Goal: Transaction & Acquisition: Purchase product/service

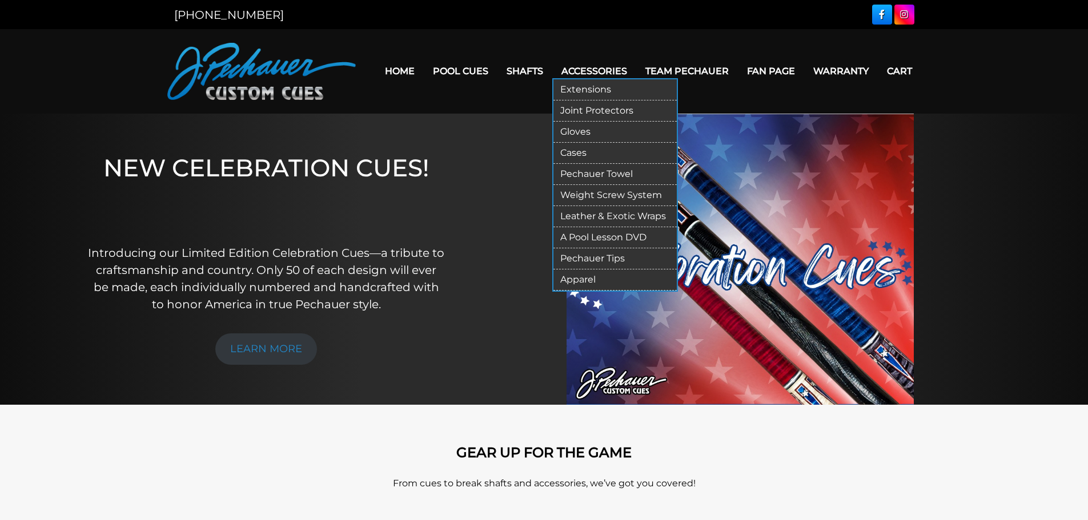
click at [582, 150] on link "Cases" at bounding box center [614, 153] width 123 height 21
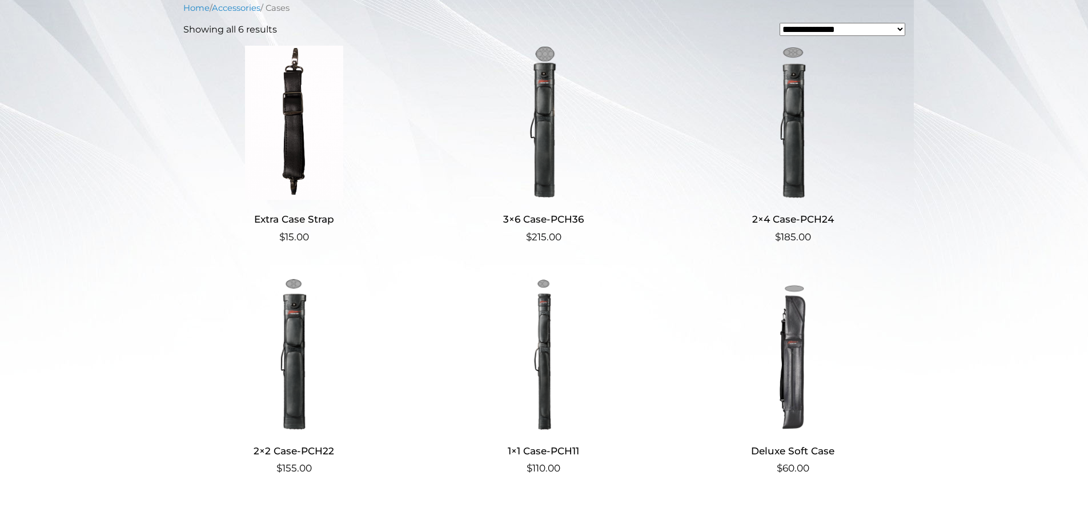
scroll to position [281, 0]
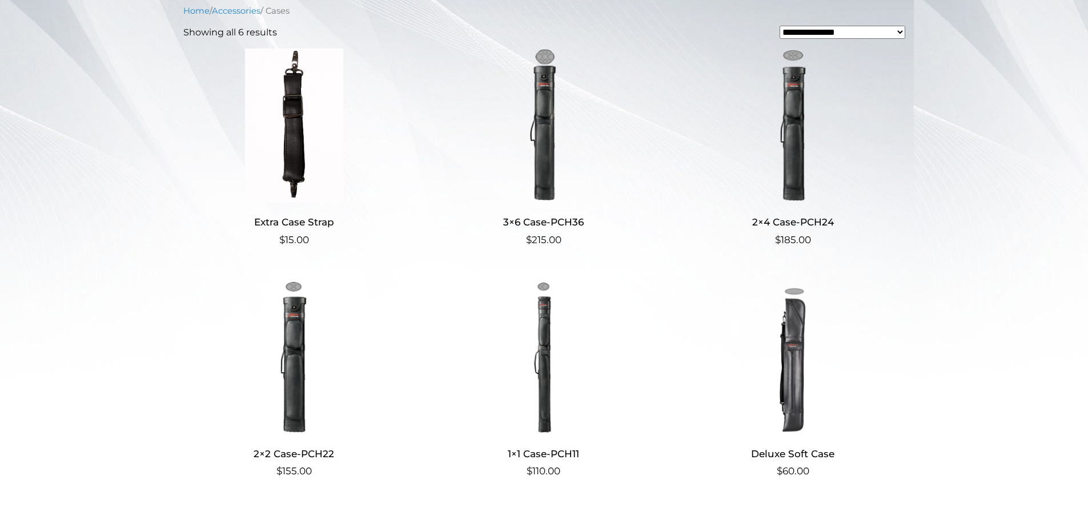
click at [538, 127] on img at bounding box center [543, 126] width 222 height 154
